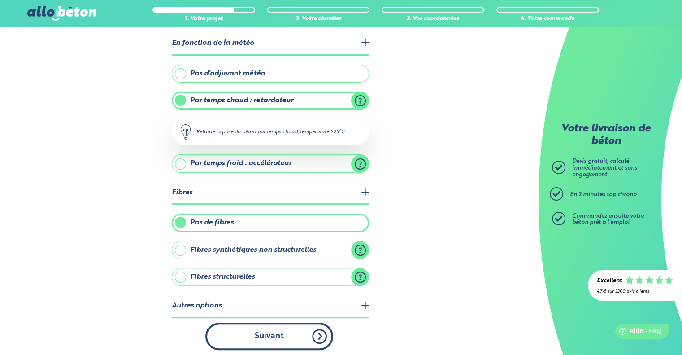
click at [258, 335] on button "Suivant" at bounding box center [269, 336] width 128 height 27
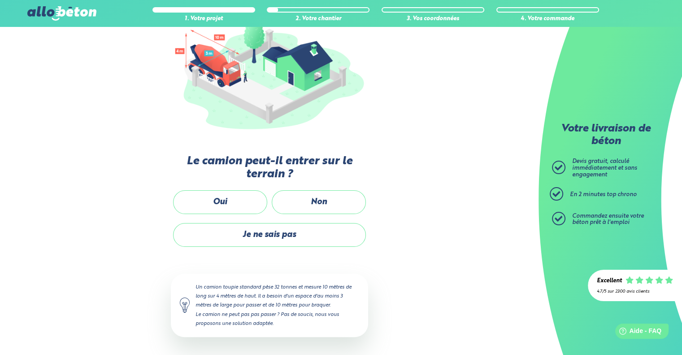
scroll to position [119, 0]
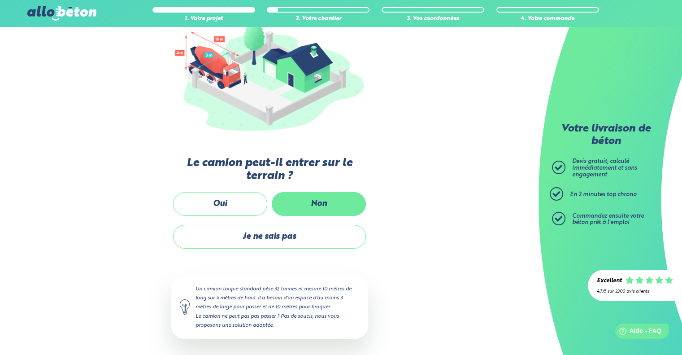
click at [337, 199] on label "Non" at bounding box center [319, 204] width 94 height 24
click at [0, 0] on input "Non" at bounding box center [0, 0] width 0 height 0
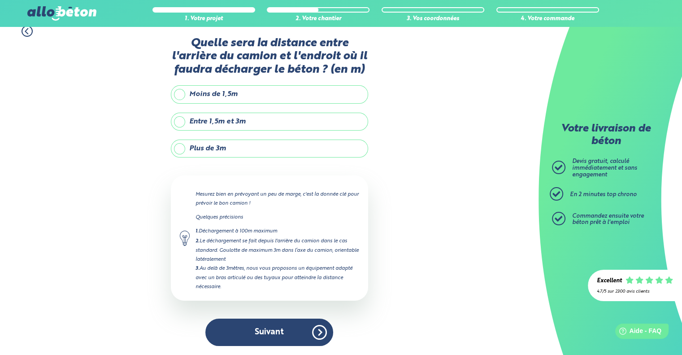
scroll to position [8, 0]
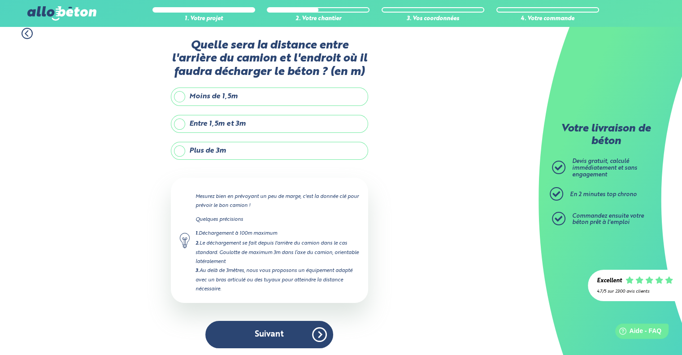
click at [201, 150] on label "Plus de 3m" at bounding box center [269, 151] width 197 height 18
click at [0, 0] on input "Plus de 3m" at bounding box center [0, 0] width 0 height 0
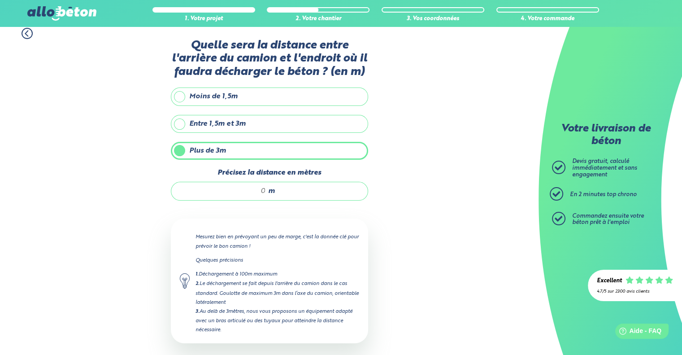
scroll to position [48, 0]
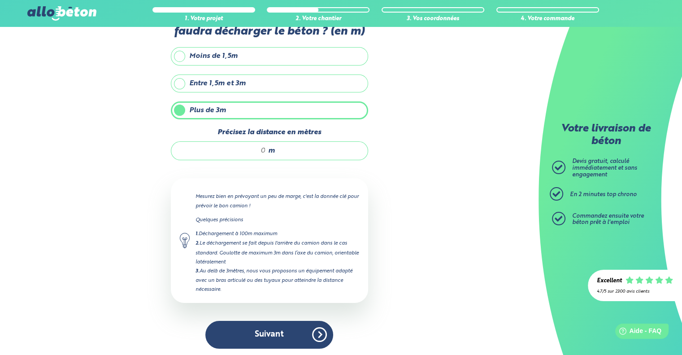
drag, startPoint x: 265, startPoint y: 149, endPoint x: 252, endPoint y: 150, distance: 12.6
click at [252, 150] on input "Précisez la distance en mètres" at bounding box center [223, 150] width 86 height 9
type input "10"
click at [392, 198] on div "1. Votre projet 2. Votre chantier 3. Vos coordonnées 4. Votre commande Quelle s…" at bounding box center [269, 167] width 539 height 379
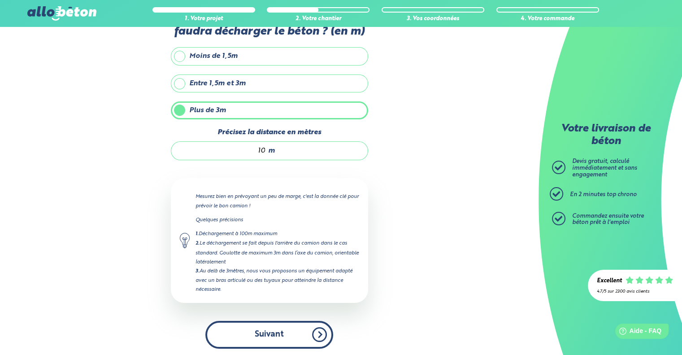
click at [254, 329] on button "Suivant" at bounding box center [269, 334] width 128 height 27
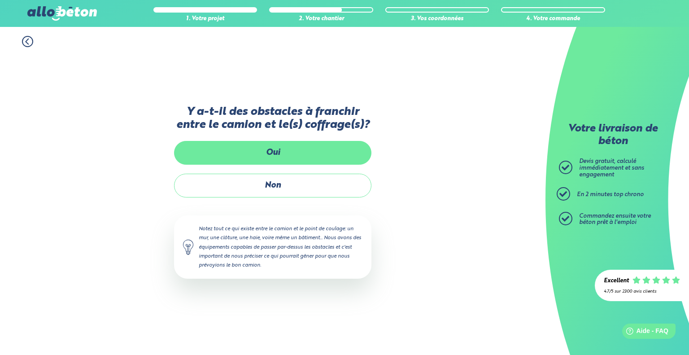
click at [245, 150] on label "Oui" at bounding box center [272, 153] width 197 height 24
click at [0, 0] on input "Oui" at bounding box center [0, 0] width 0 height 0
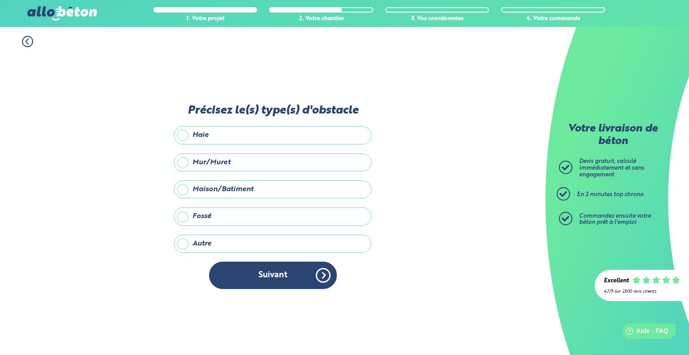
click at [232, 189] on label "Maison/Batiment" at bounding box center [272, 189] width 197 height 18
click at [0, 0] on input "Maison/Batiment" at bounding box center [0, 0] width 0 height 0
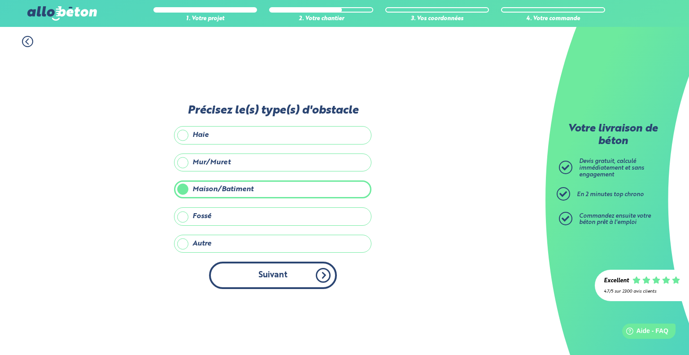
click at [266, 272] on button "Suivant" at bounding box center [273, 275] width 128 height 27
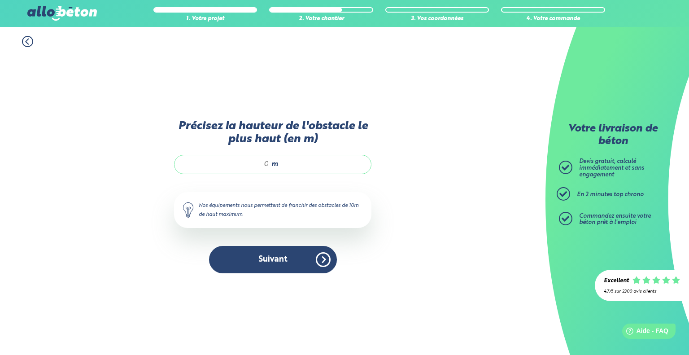
click at [256, 166] on input "Précisez la hauteur de l'obstacle le plus haut (en m)" at bounding box center [226, 164] width 86 height 9
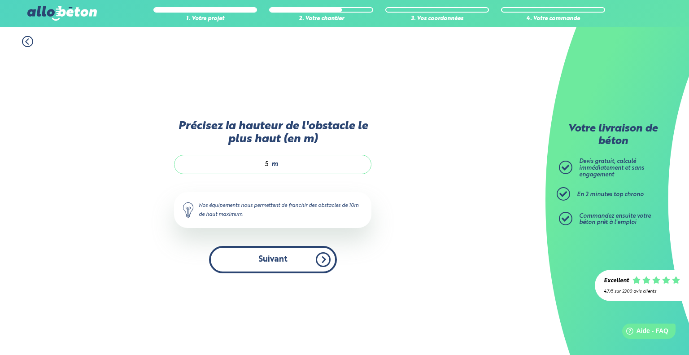
type input "5"
click at [272, 264] on button "Suivant" at bounding box center [273, 259] width 128 height 27
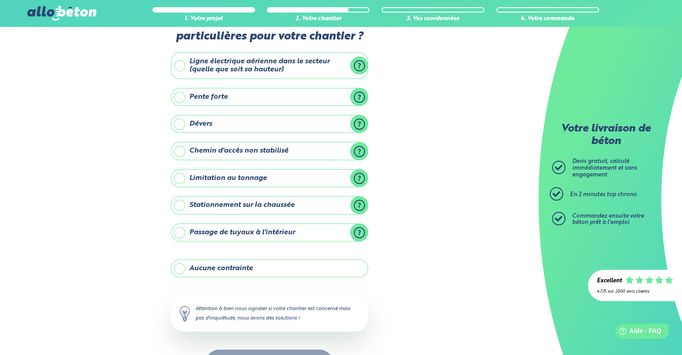
scroll to position [14, 0]
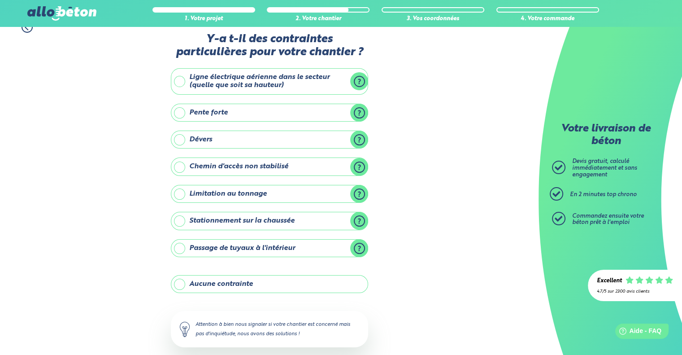
click at [247, 74] on label "Ligne électrique aérienne dans le secteur (quelle que soit sa hauteur)" at bounding box center [269, 81] width 197 height 26
click at [0, 0] on input "Ligne électrique aérienne dans le secteur (quelle que soit sa hauteur)" at bounding box center [0, 0] width 0 height 0
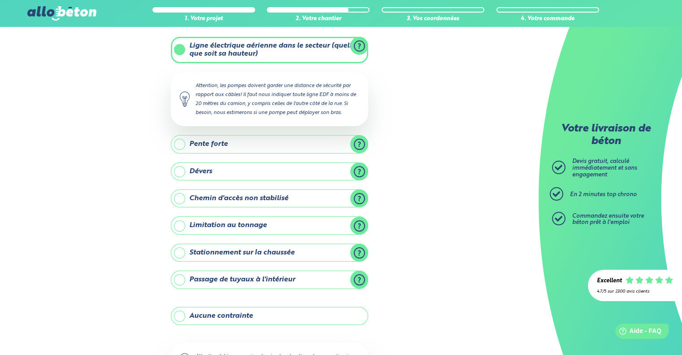
scroll to position [59, 0]
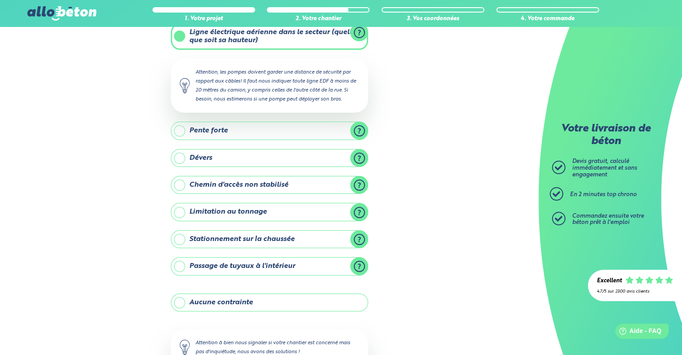
click at [180, 236] on label "Stationnement sur la chaussée" at bounding box center [269, 239] width 197 height 18
click at [0, 0] on input "Stationnement sur la chaussée" at bounding box center [0, 0] width 0 height 0
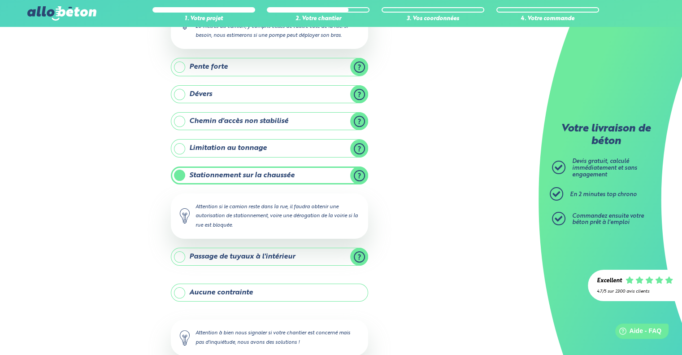
scroll to position [176, 0]
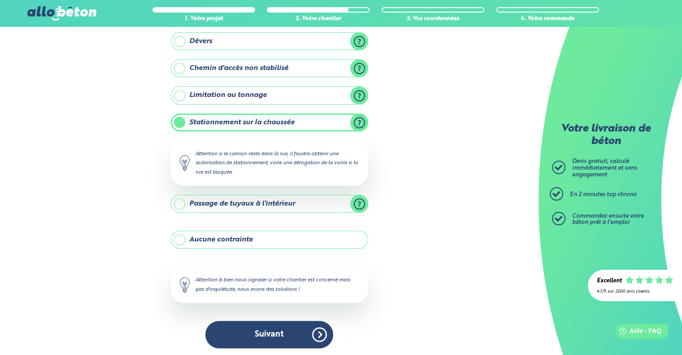
click at [289, 339] on button "Suivant" at bounding box center [269, 334] width 128 height 27
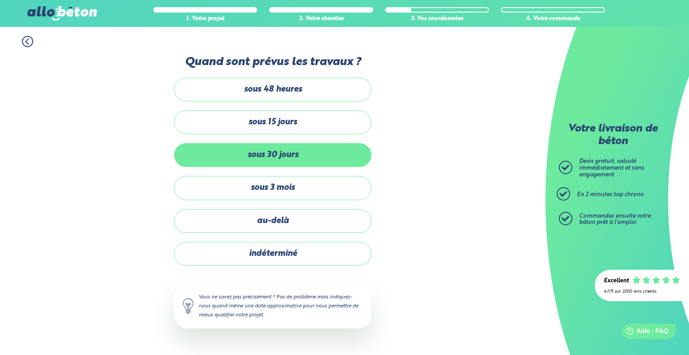
click at [295, 154] on label "sous 30 jours" at bounding box center [272, 155] width 197 height 24
click at [0, 0] on input "sous 30 jours" at bounding box center [0, 0] width 0 height 0
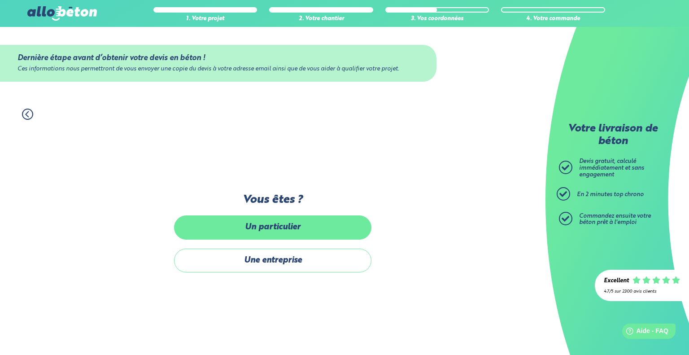
click at [301, 223] on label "Un particulier" at bounding box center [272, 227] width 197 height 24
click at [0, 0] on input "Un particulier" at bounding box center [0, 0] width 0 height 0
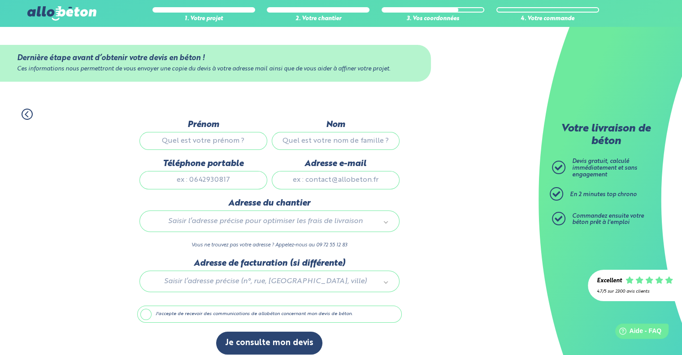
click at [222, 139] on input "Prénom" at bounding box center [204, 141] width 128 height 18
type input "Clement"
type input "Uhlinger"
type input "0673230248"
type input "thdcom21@gmail.com"
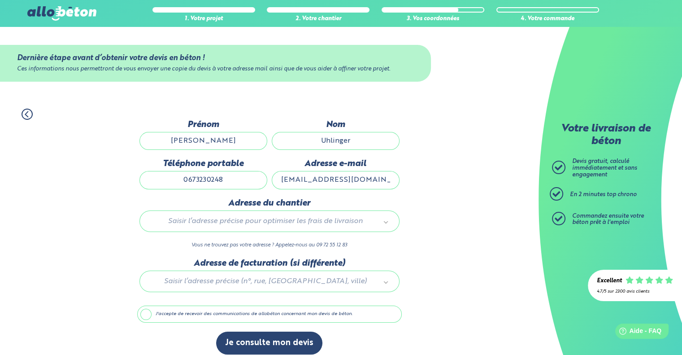
type input "24 rue de saint leger"
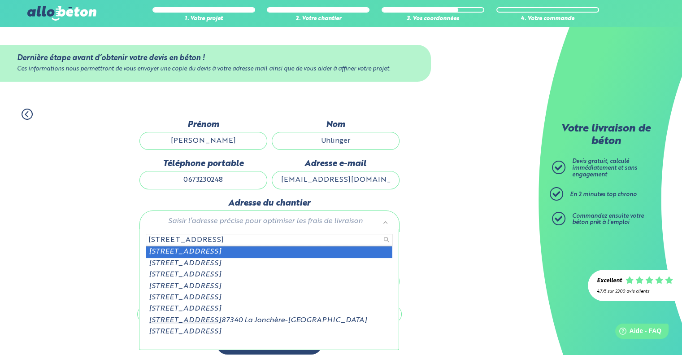
scroll to position [7, 0]
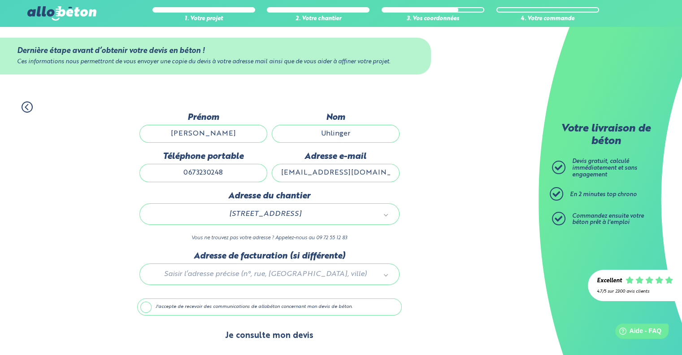
click at [262, 330] on button "Je consulte mon devis" at bounding box center [269, 335] width 106 height 23
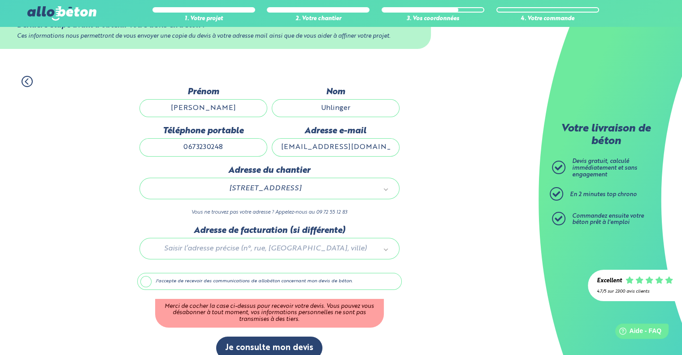
scroll to position [45, 0]
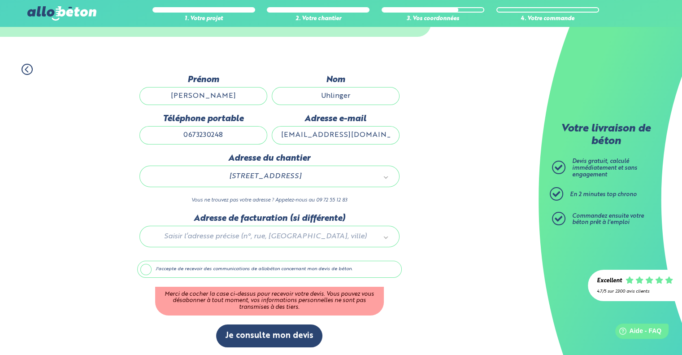
drag, startPoint x: 330, startPoint y: 135, endPoint x: 284, endPoint y: 138, distance: 45.9
click at [284, 138] on input "thdcom21@gmail.com" at bounding box center [336, 135] width 128 height 18
type input "clement.uhlinger@gmail.com"
click at [438, 140] on div "1. Votre projet 2. Votre chantier 3. Vos coordonnées 4. Votre commande Dernière…" at bounding box center [269, 205] width 539 height 301
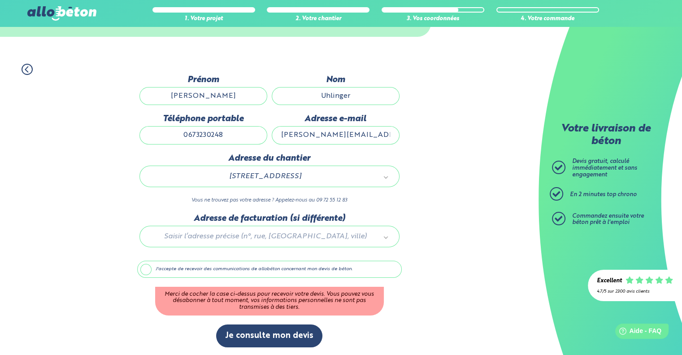
scroll to position [0, 0]
click at [140, 268] on label "J'accepte de recevoir des communications de allobéton concernant mon devis de b…" at bounding box center [269, 269] width 265 height 17
click at [0, 0] on input "J'accepte de recevoir des communications de allobéton concernant mon devis de b…" at bounding box center [0, 0] width 0 height 0
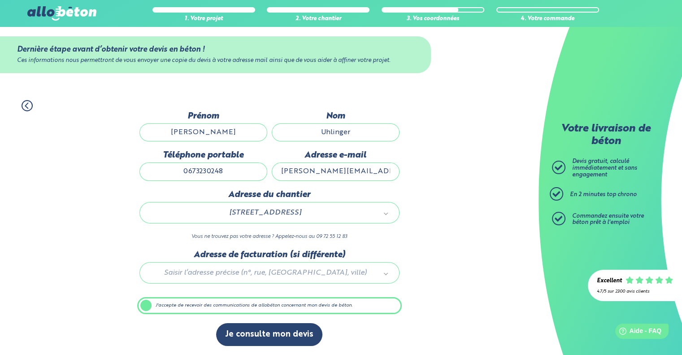
scroll to position [7, 0]
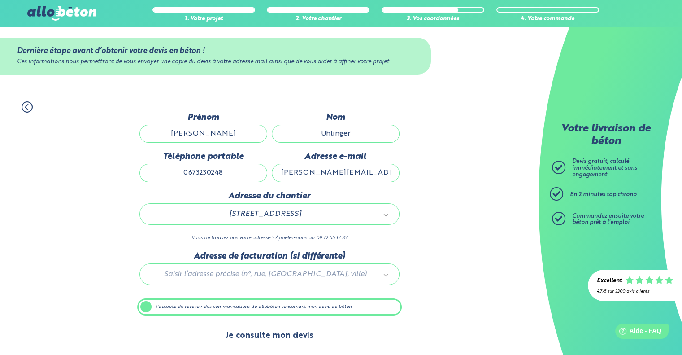
click at [287, 334] on button "Je consulte mon devis" at bounding box center [269, 335] width 106 height 23
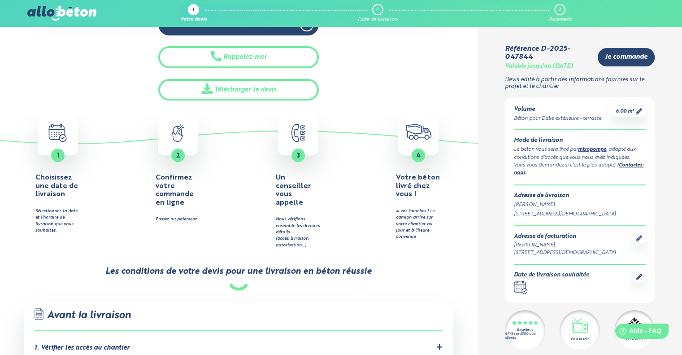
scroll to position [314, 0]
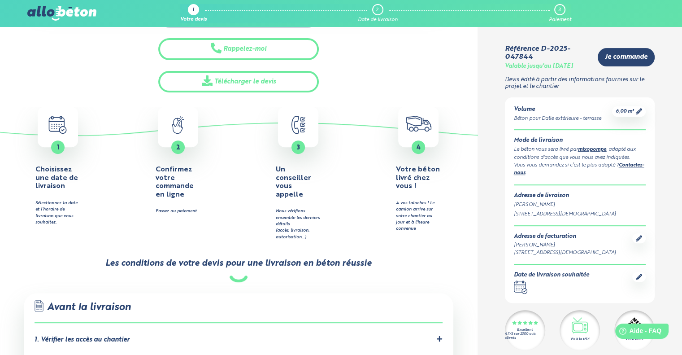
click at [56, 144] on div "1" at bounding box center [57, 146] width 13 height 13
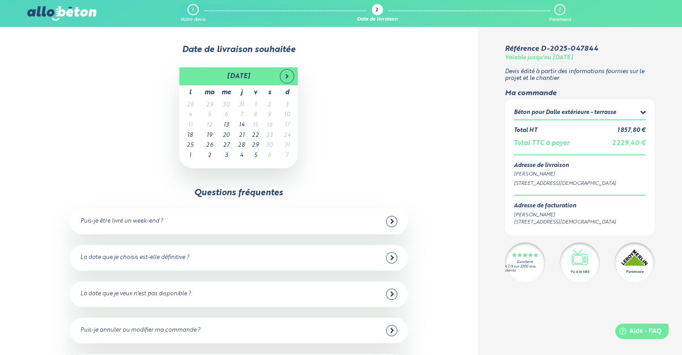
click at [269, 145] on td "30" at bounding box center [269, 145] width 14 height 10
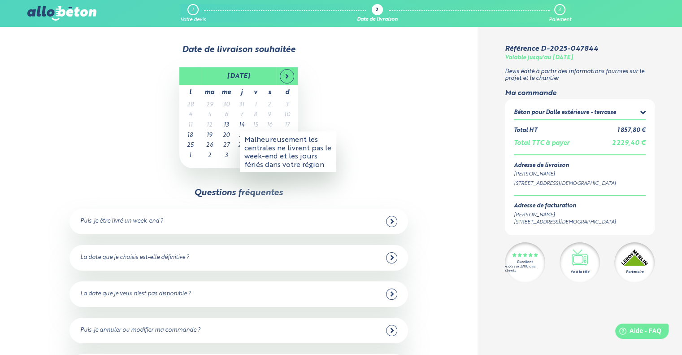
click at [372, 118] on div "août 2025 l ma me j v s d 28 29 30 31 1 2 3 4 5 6 7 8 9 10 11 12 13 14 15 16 17…" at bounding box center [238, 117] width 419 height 101
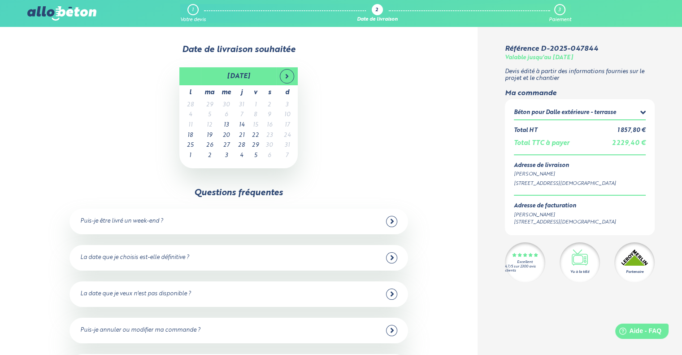
click at [393, 223] on icon at bounding box center [392, 221] width 4 height 8
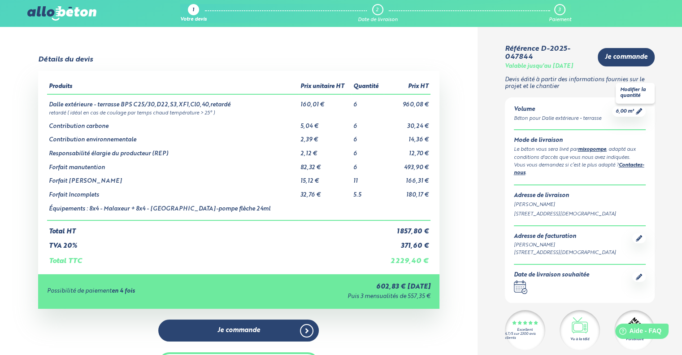
click at [633, 113] on span "6,00 m³" at bounding box center [625, 111] width 18 height 7
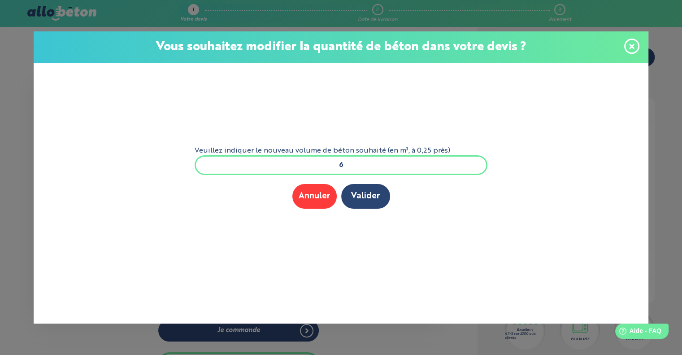
drag, startPoint x: 343, startPoint y: 167, endPoint x: 338, endPoint y: 167, distance: 5.0
click at [338, 167] on input "6" at bounding box center [341, 165] width 293 height 20
type input "8"
click at [358, 194] on button "Valider" at bounding box center [365, 196] width 49 height 25
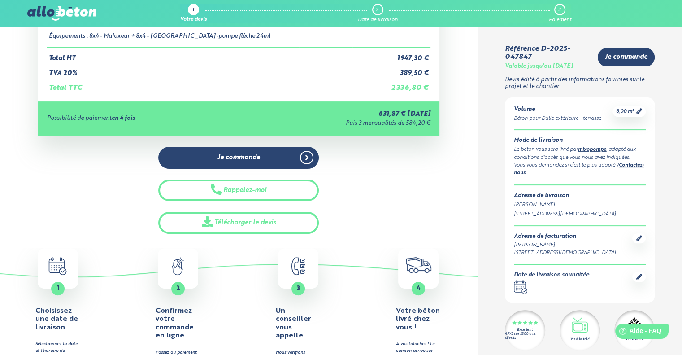
scroll to position [179, 0]
